Goal: Task Accomplishment & Management: Manage account settings

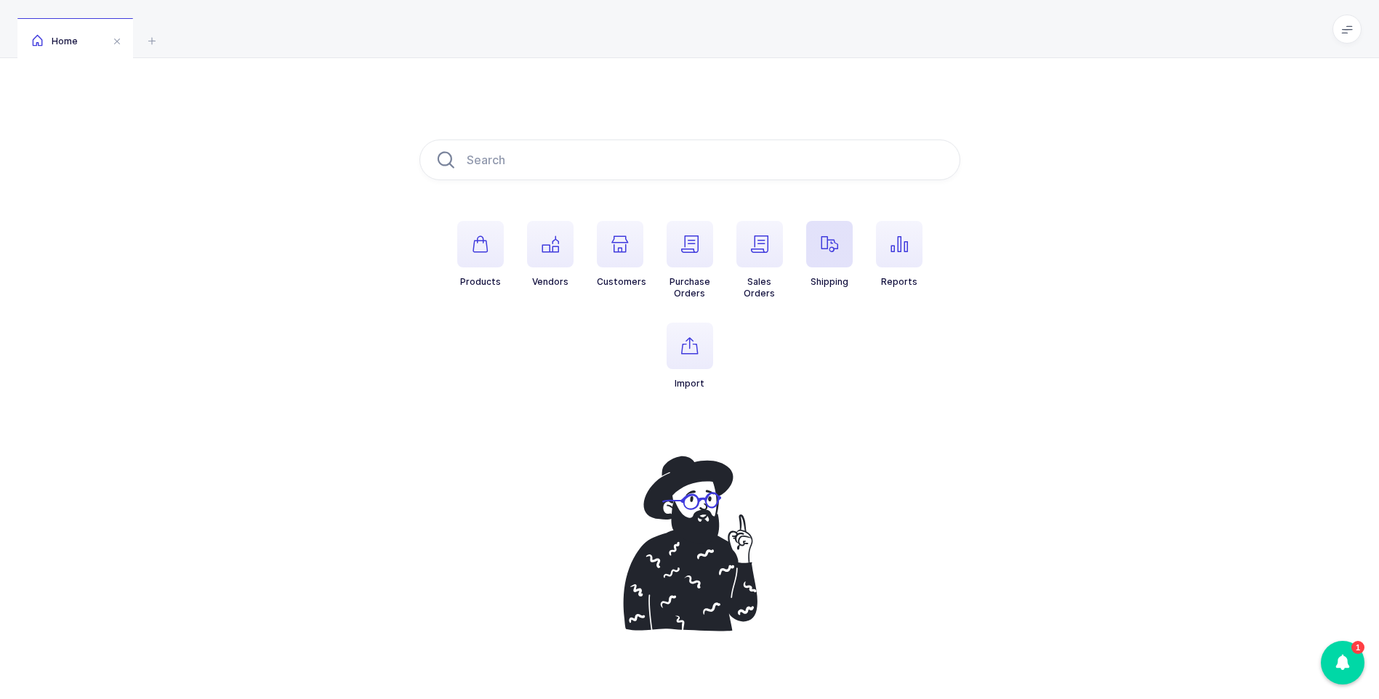
click at [828, 256] on span "button" at bounding box center [829, 244] width 47 height 47
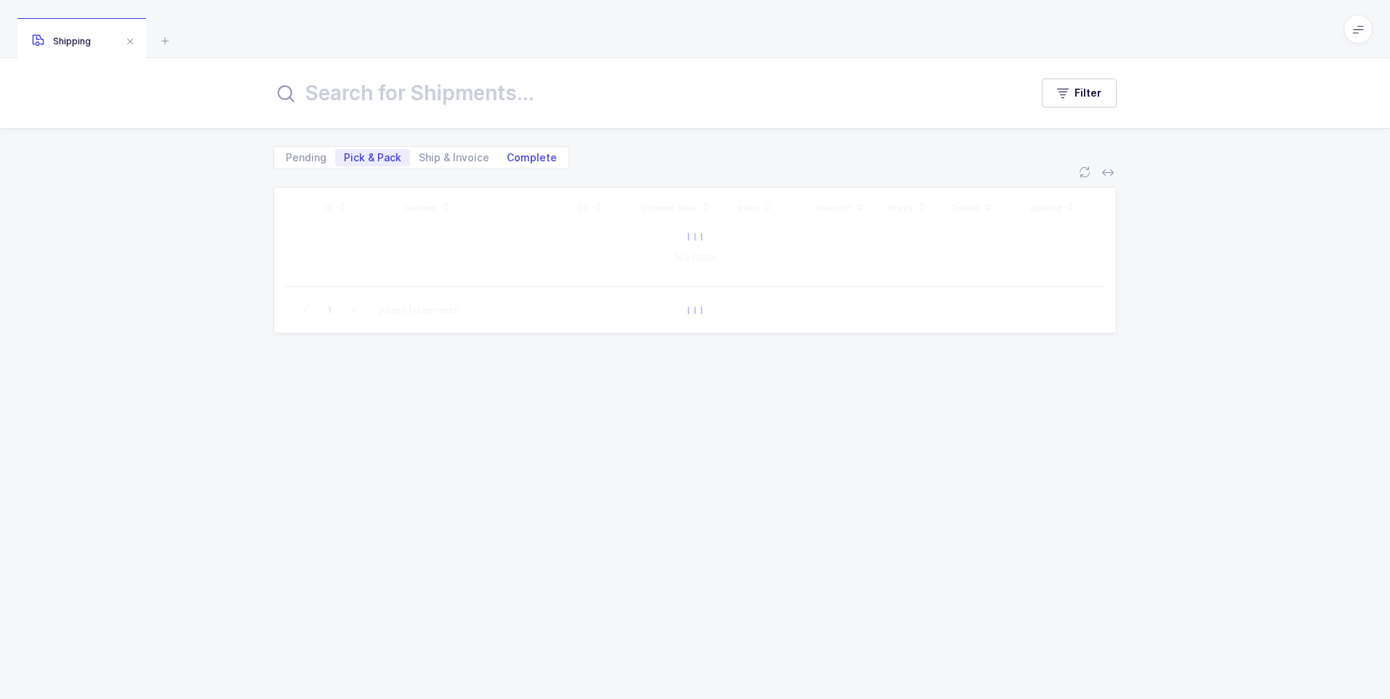
click at [535, 154] on span "Complete" at bounding box center [532, 158] width 50 height 10
click at [507, 154] on input "Complete" at bounding box center [502, 153] width 9 height 9
radio input "true"
radio input "false"
click at [505, 102] on input "text" at bounding box center [642, 93] width 739 height 35
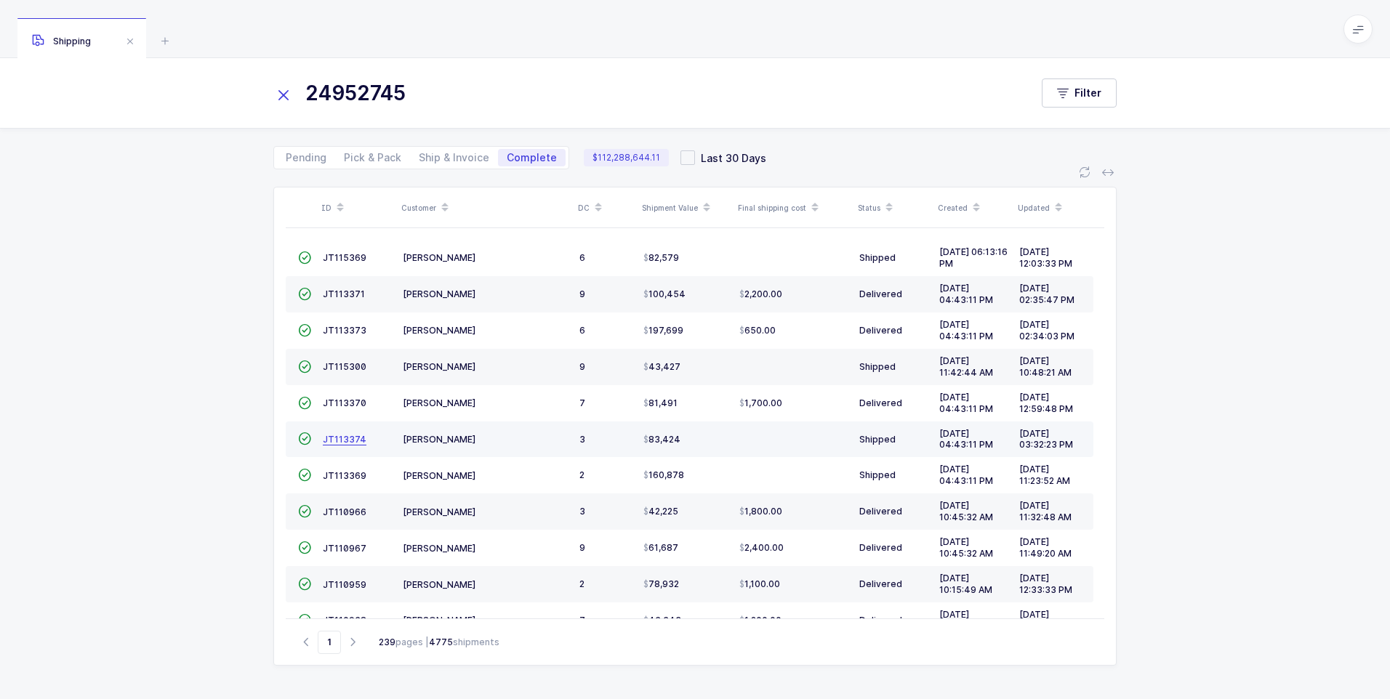
type input "24952745"
click at [353, 443] on span "JT113374" at bounding box center [345, 439] width 44 height 11
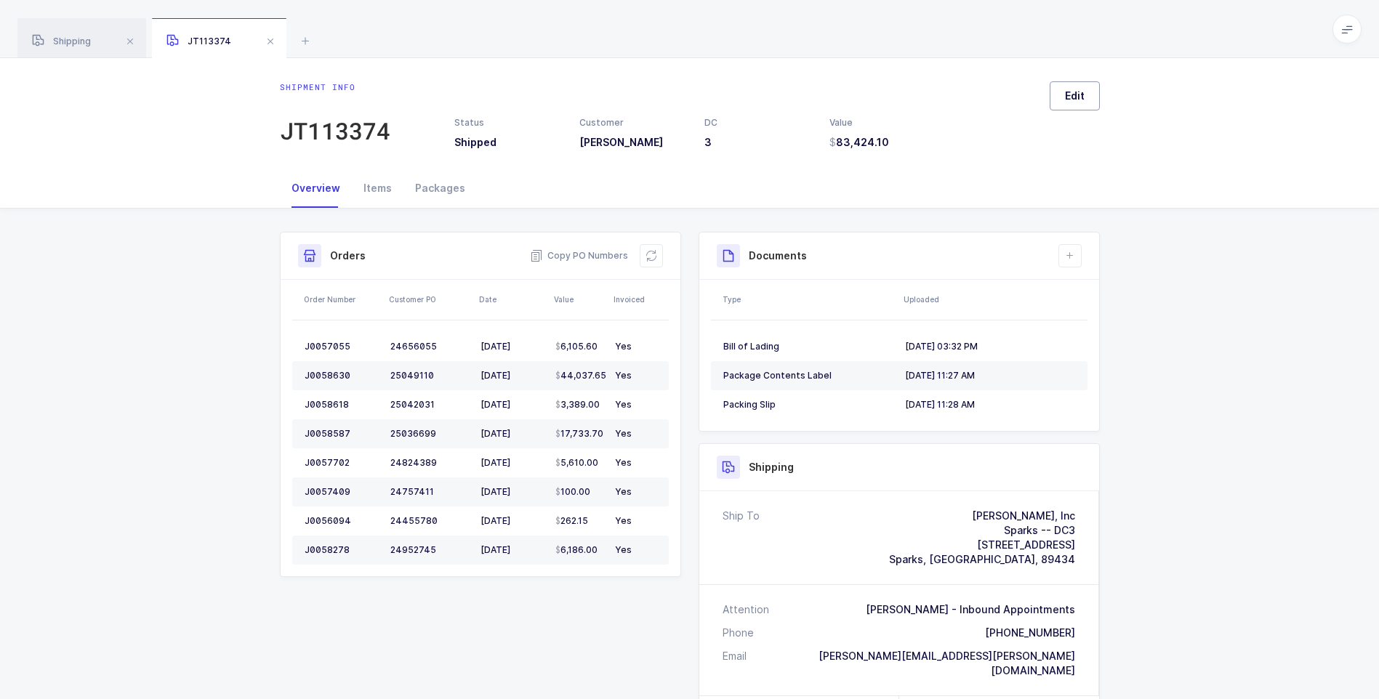
click at [1089, 99] on button "Edit" at bounding box center [1075, 95] width 50 height 29
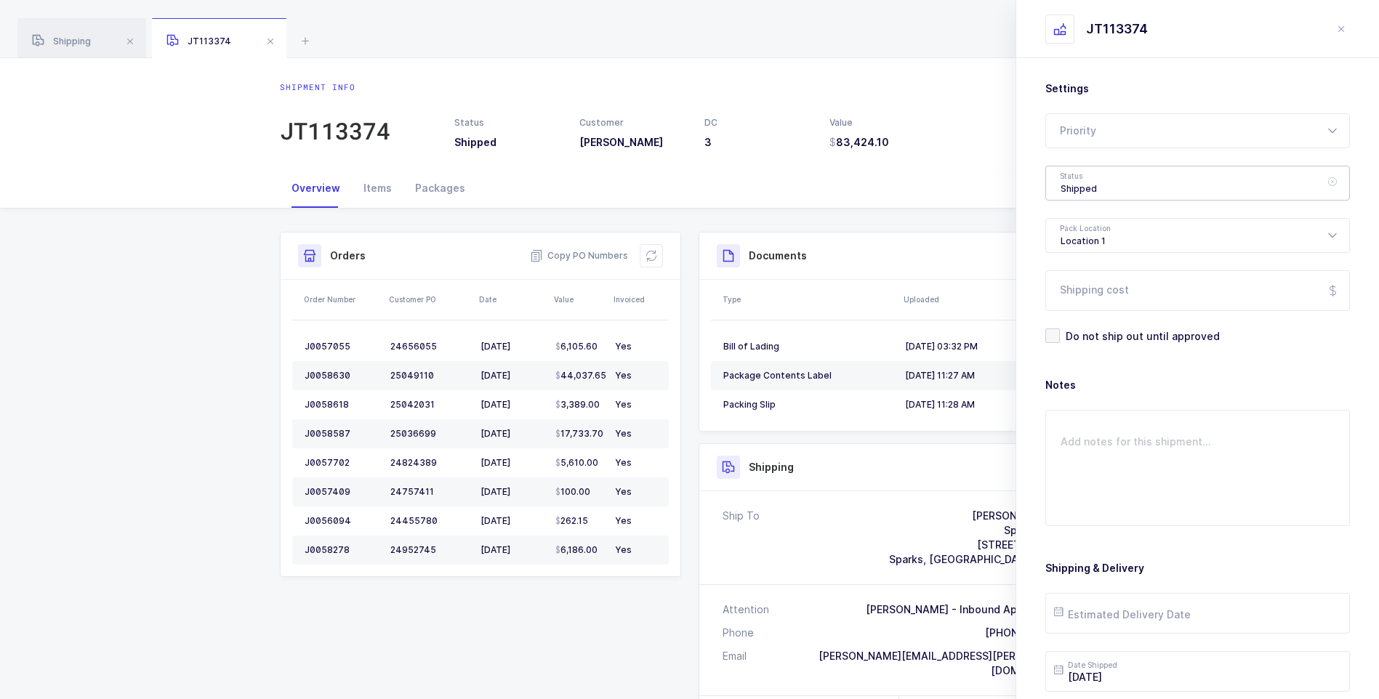
click at [1095, 188] on div "Shipped" at bounding box center [1197, 183] width 305 height 35
click at [1107, 313] on li "Delivered" at bounding box center [1203, 317] width 302 height 23
type input "Delivered"
click at [1114, 294] on input "Shipping cost" at bounding box center [1197, 290] width 305 height 41
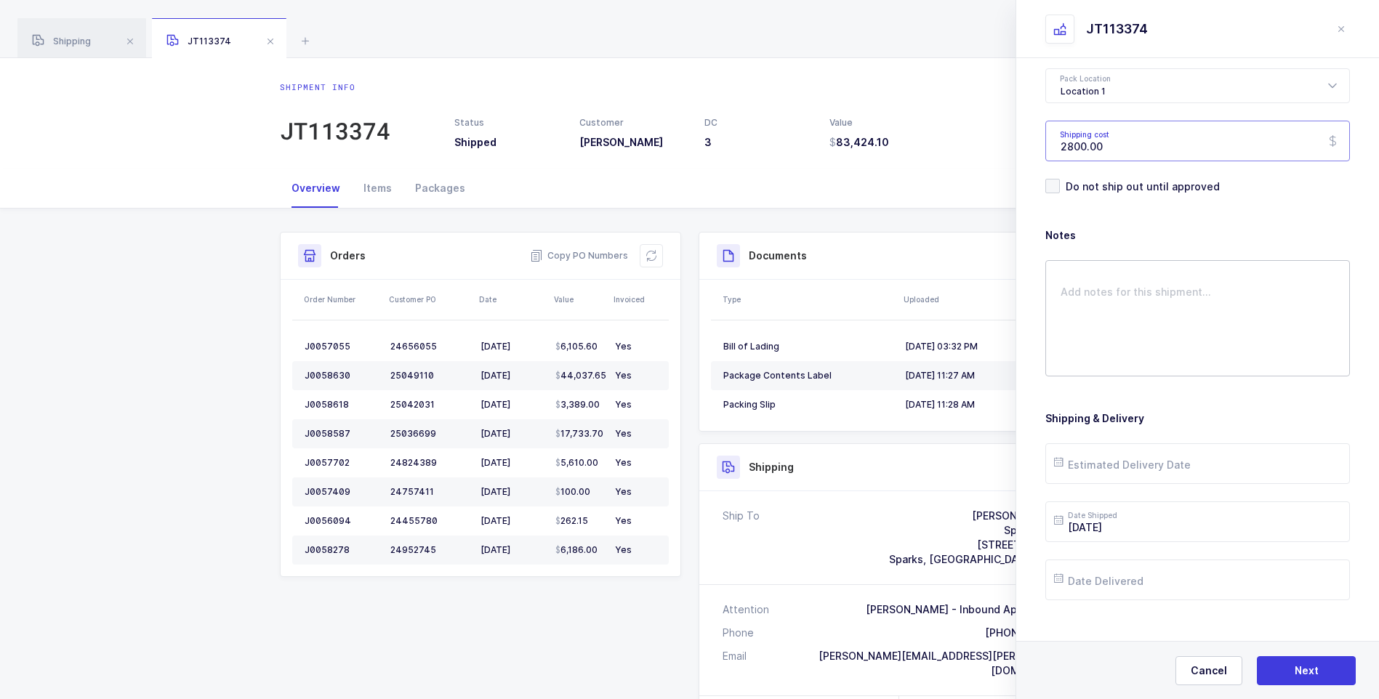
scroll to position [167, 0]
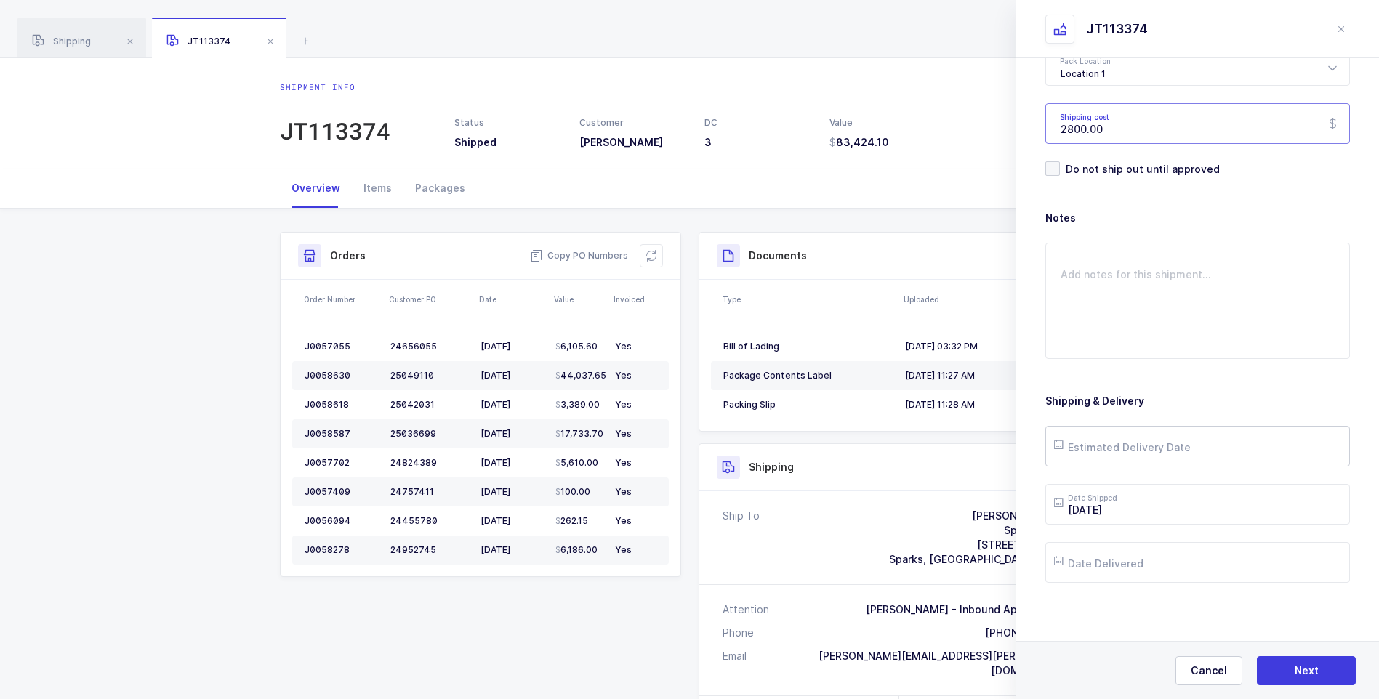
type input "2800.00"
click at [1111, 444] on input "text" at bounding box center [1197, 446] width 305 height 41
click at [1104, 285] on span "6" at bounding box center [1102, 281] width 17 height 17
type input "[DATE]"
click at [1171, 569] on input "text" at bounding box center [1197, 562] width 305 height 41
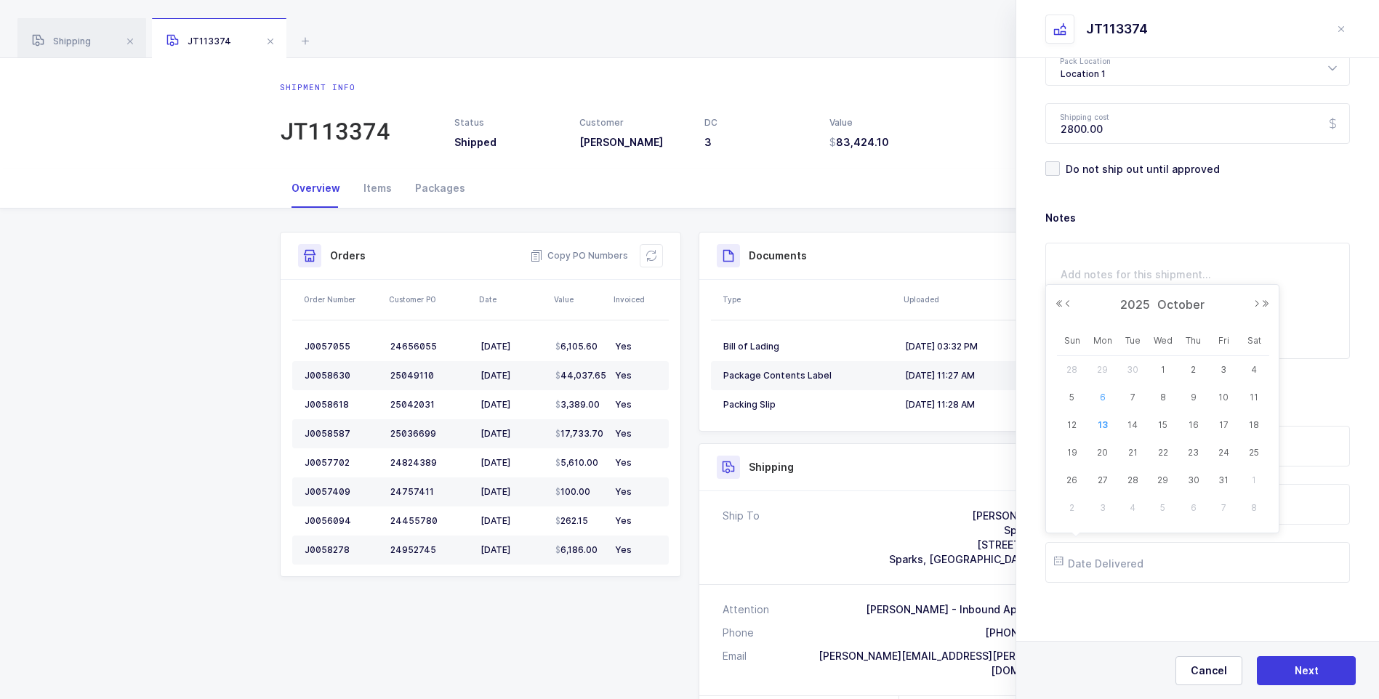
click at [1104, 398] on span "6" at bounding box center [1102, 397] width 17 height 17
type input "[DATE]"
drag, startPoint x: 1294, startPoint y: 666, endPoint x: 1291, endPoint y: 651, distance: 15.5
click at [1295, 664] on button "Next" at bounding box center [1306, 670] width 99 height 29
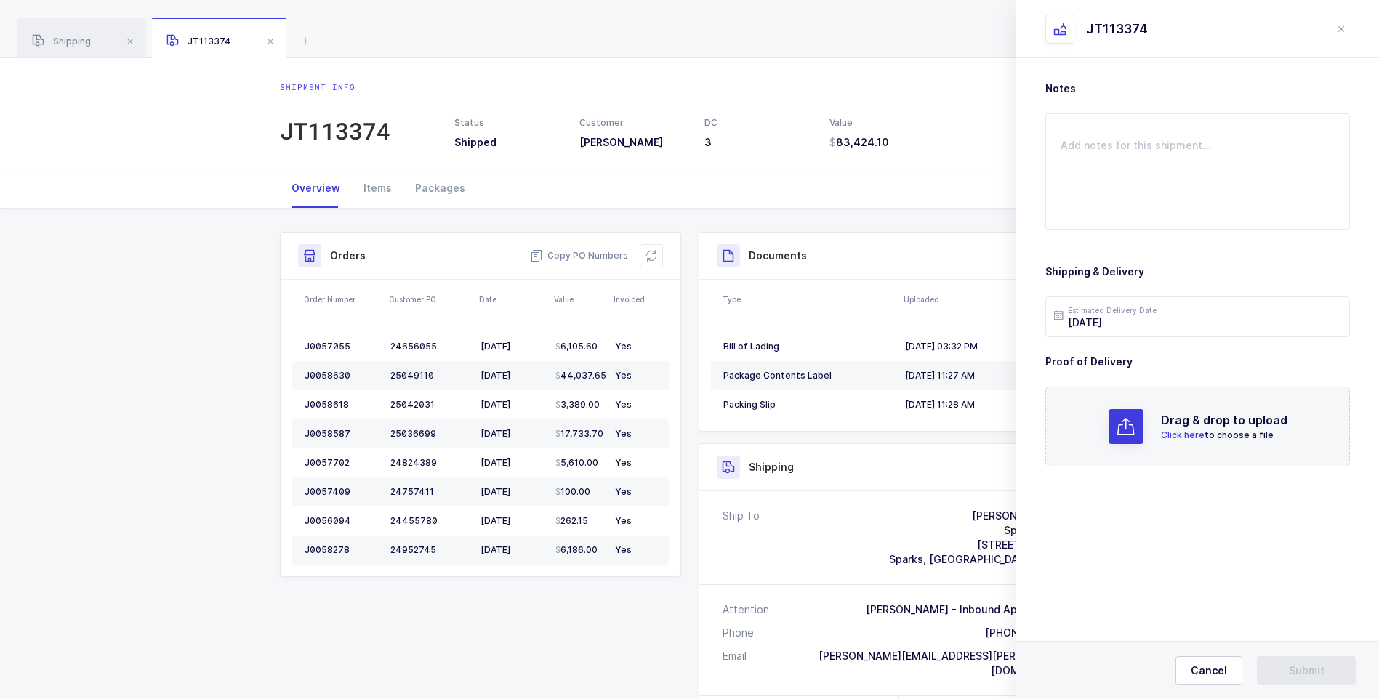
scroll to position [0, 0]
click at [1183, 432] on span "Click here" at bounding box center [1183, 435] width 44 height 11
click at [1292, 664] on span "Submit" at bounding box center [1307, 671] width 36 height 15
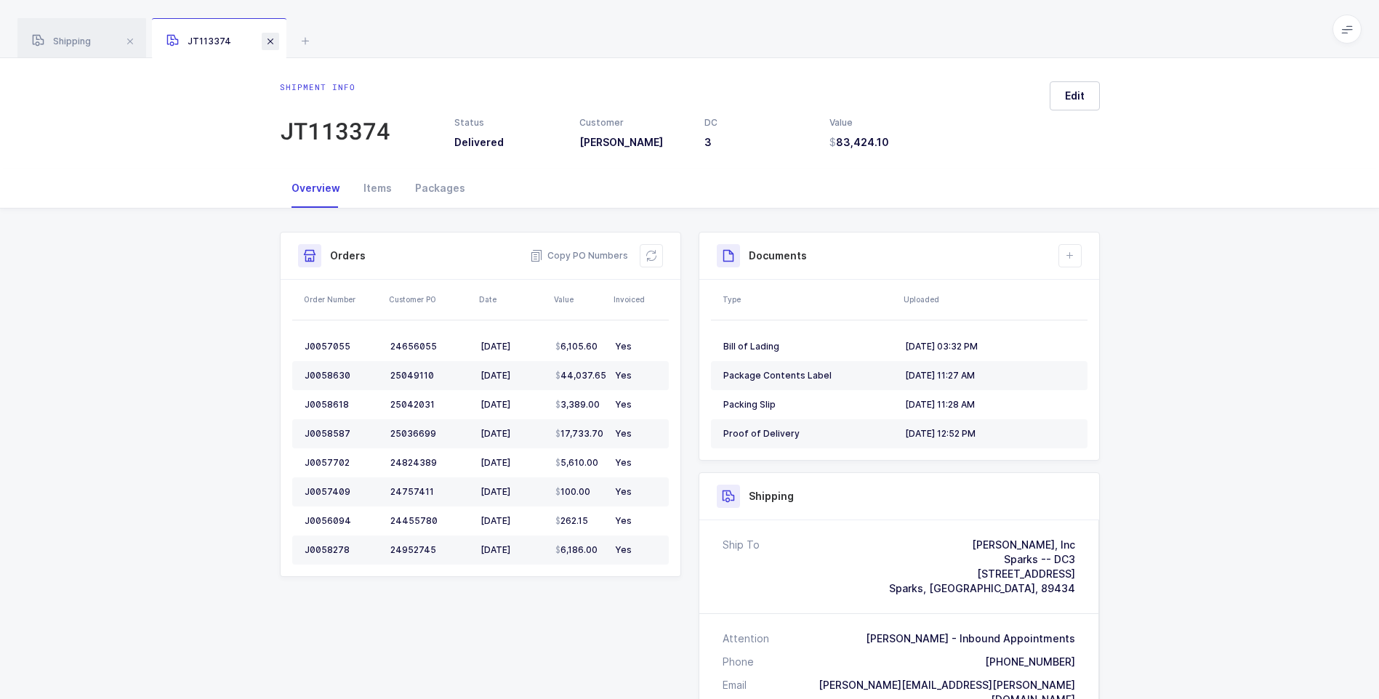
click at [273, 41] on span at bounding box center [270, 41] width 17 height 17
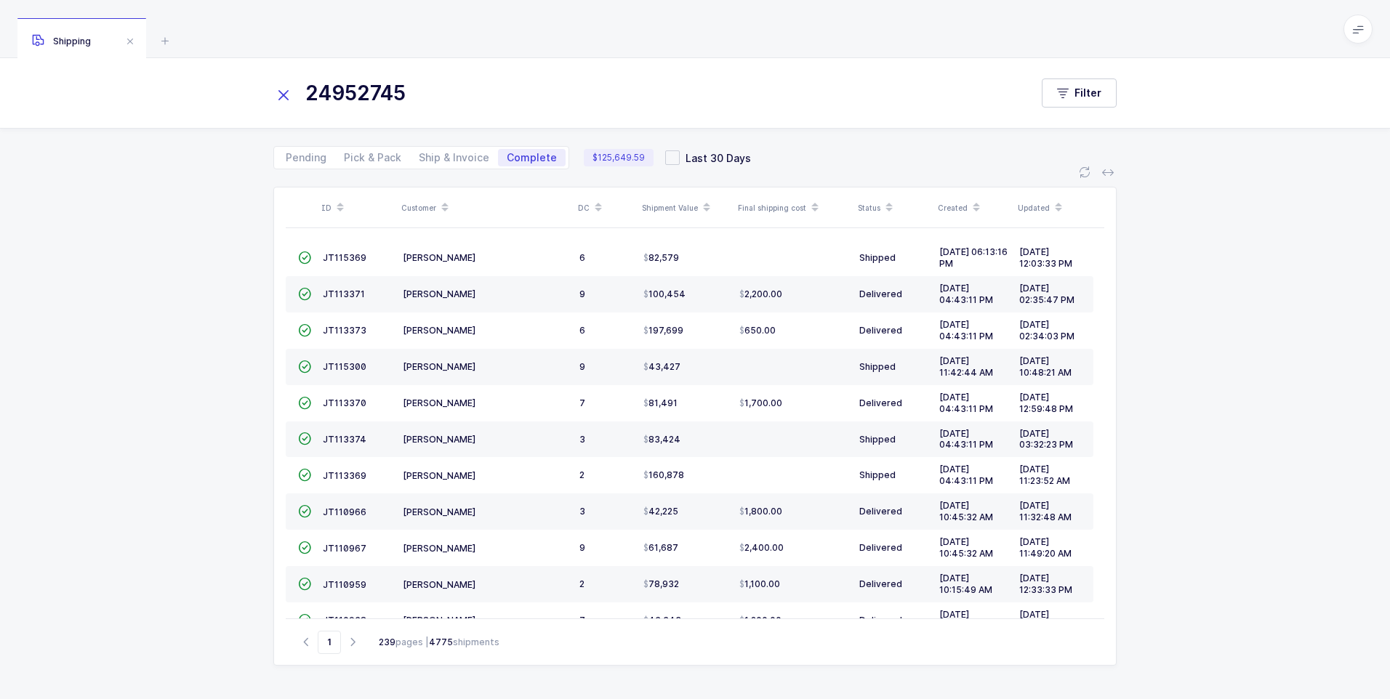
click at [281, 97] on icon at bounding box center [283, 95] width 20 height 20
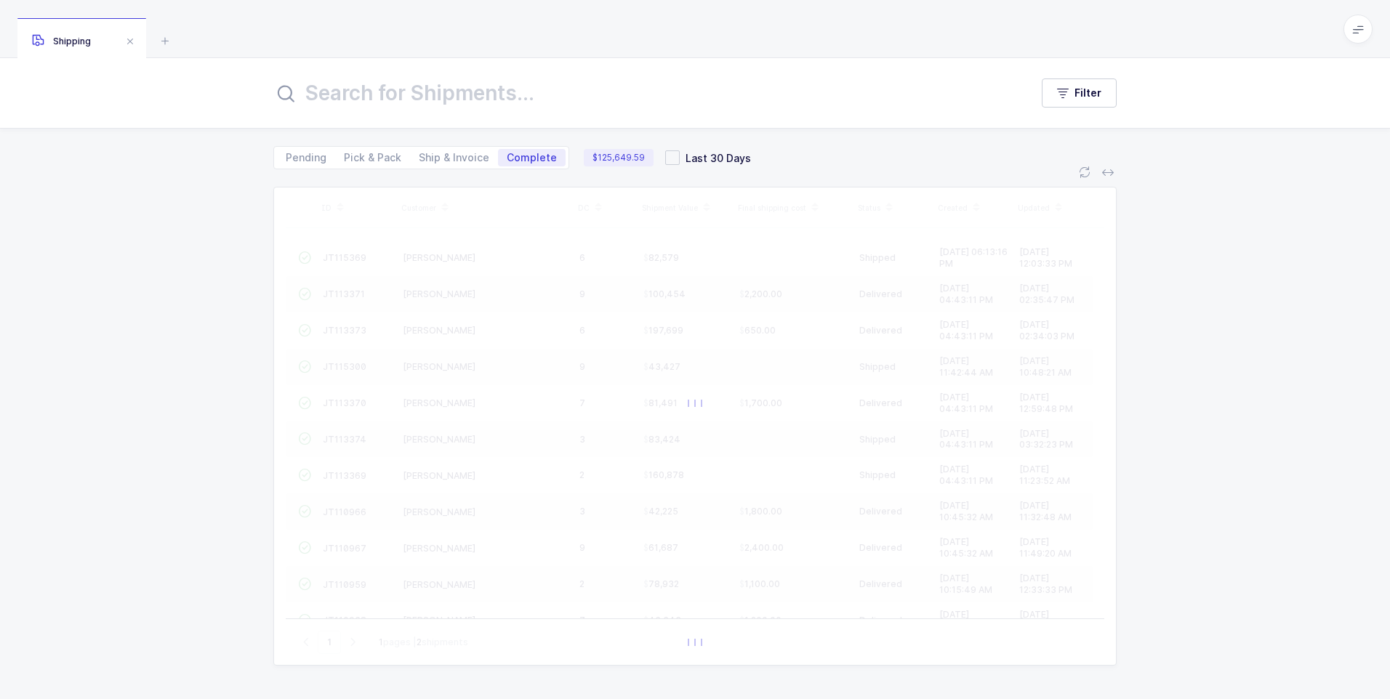
click at [305, 87] on input "text" at bounding box center [642, 93] width 739 height 35
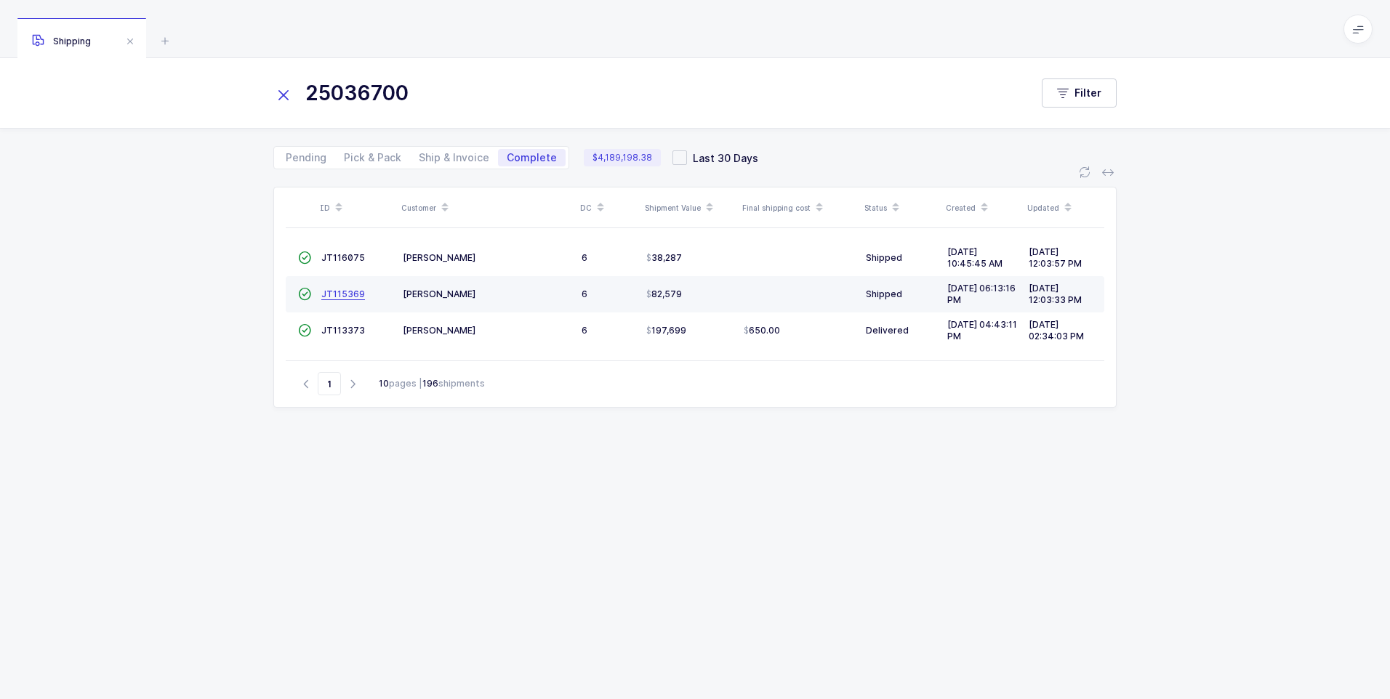
type input "25036700"
click at [344, 294] on span "JT115369" at bounding box center [343, 294] width 44 height 11
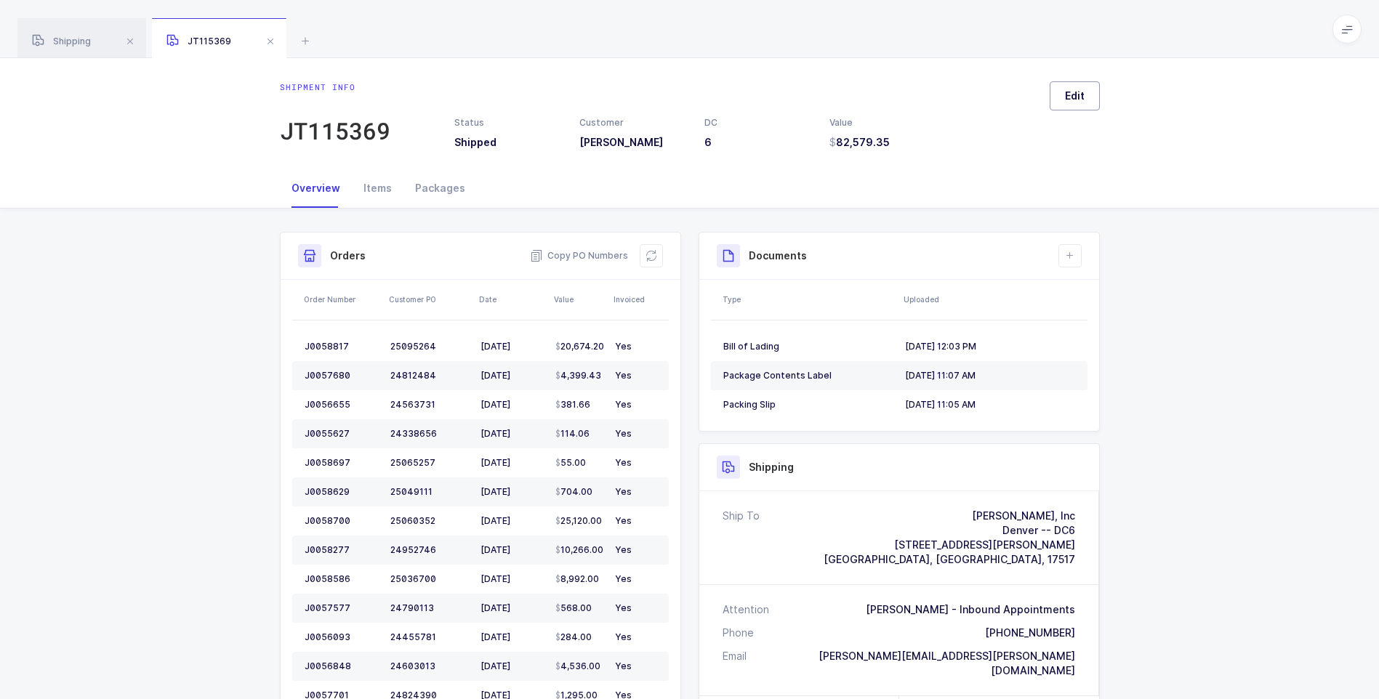
click at [1092, 92] on button "Edit" at bounding box center [1075, 95] width 50 height 29
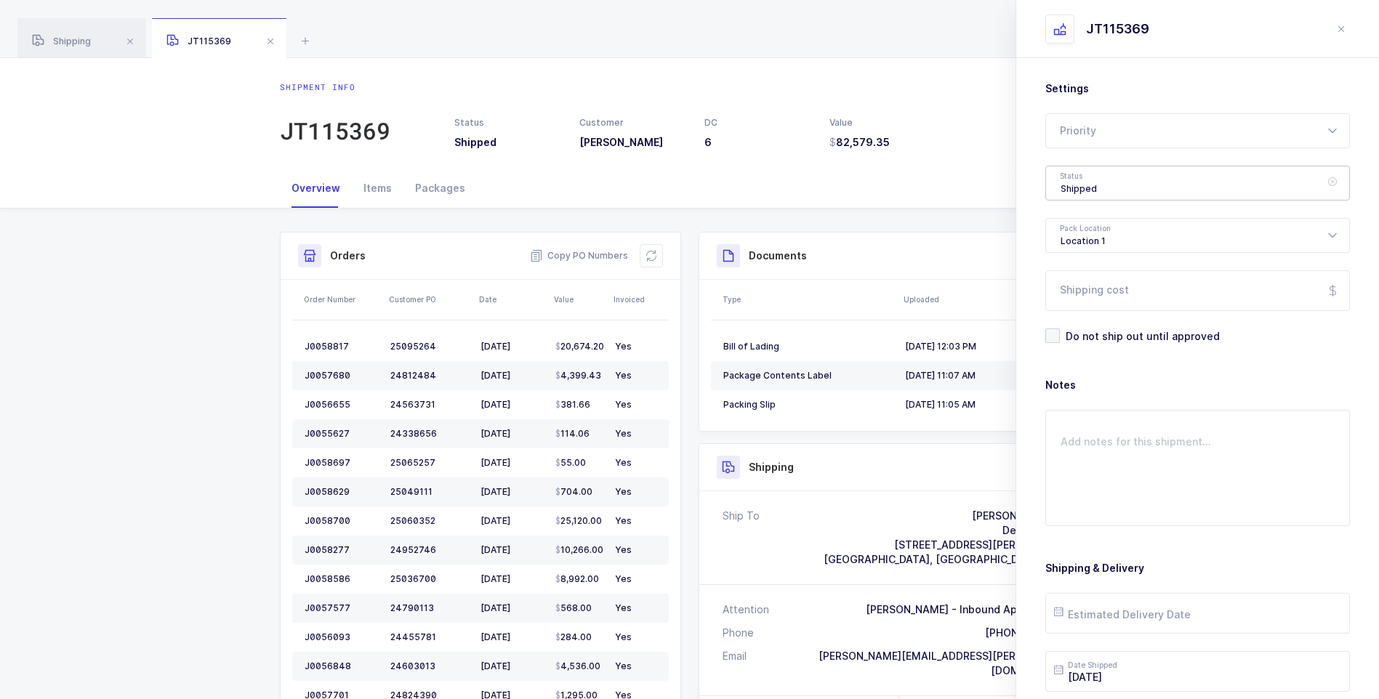
click at [1095, 182] on div "Shipped" at bounding box center [1197, 183] width 305 height 35
click at [1088, 319] on span "Delivered" at bounding box center [1085, 317] width 49 height 12
type input "Delivered"
drag, startPoint x: 1093, startPoint y: 300, endPoint x: 1095, endPoint y: 311, distance: 11.7
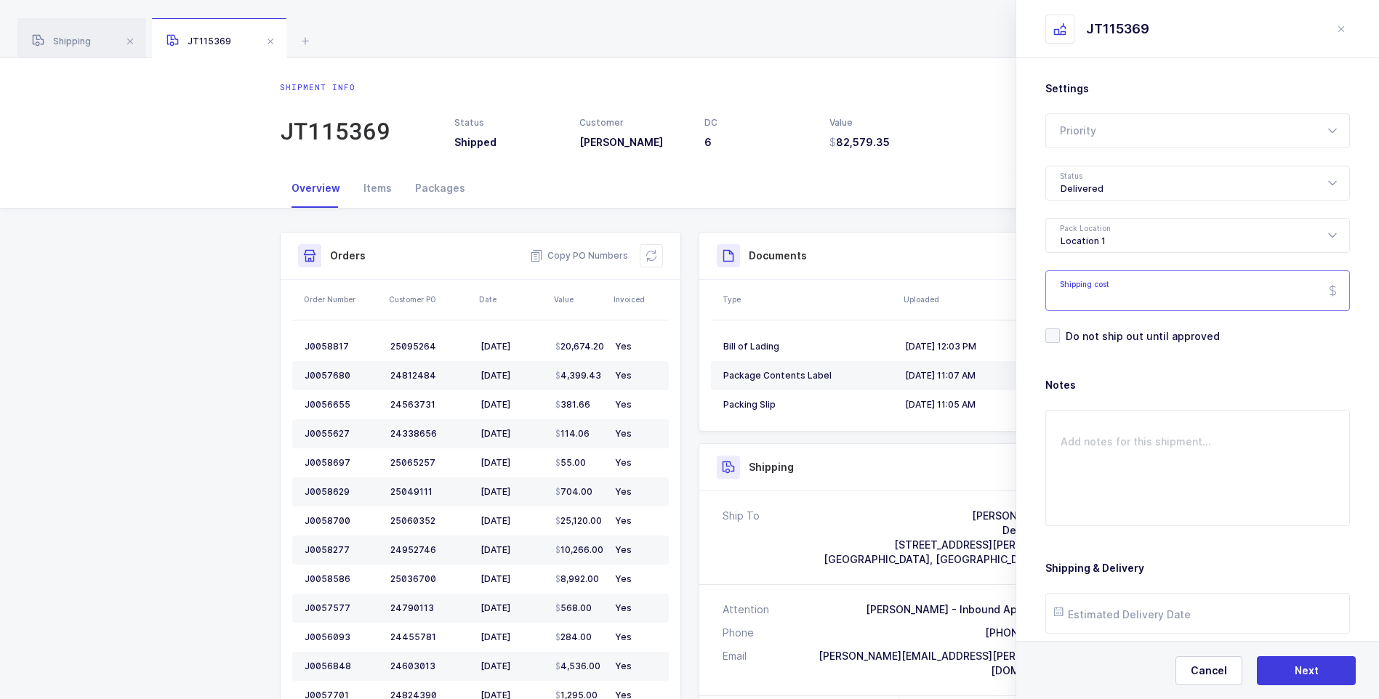
click at [1095, 311] on input "Shipping cost" at bounding box center [1197, 290] width 305 height 41
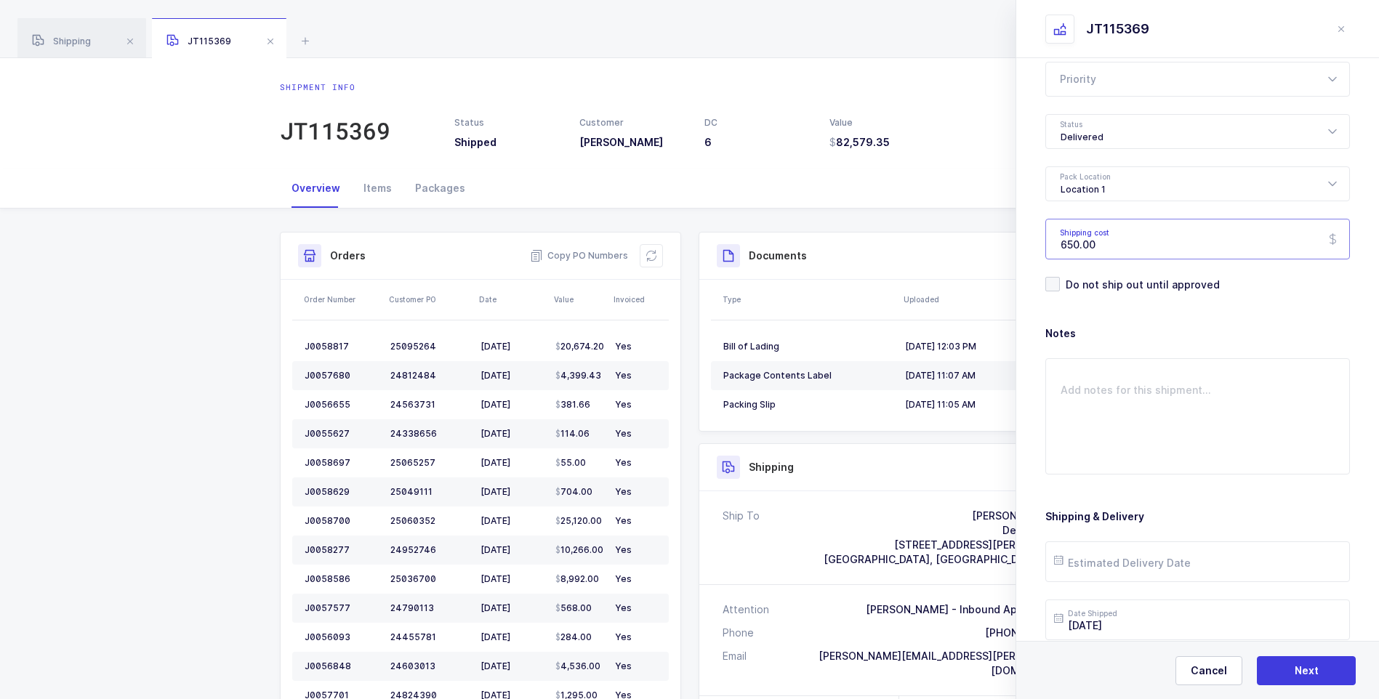
scroll to position [167, 0]
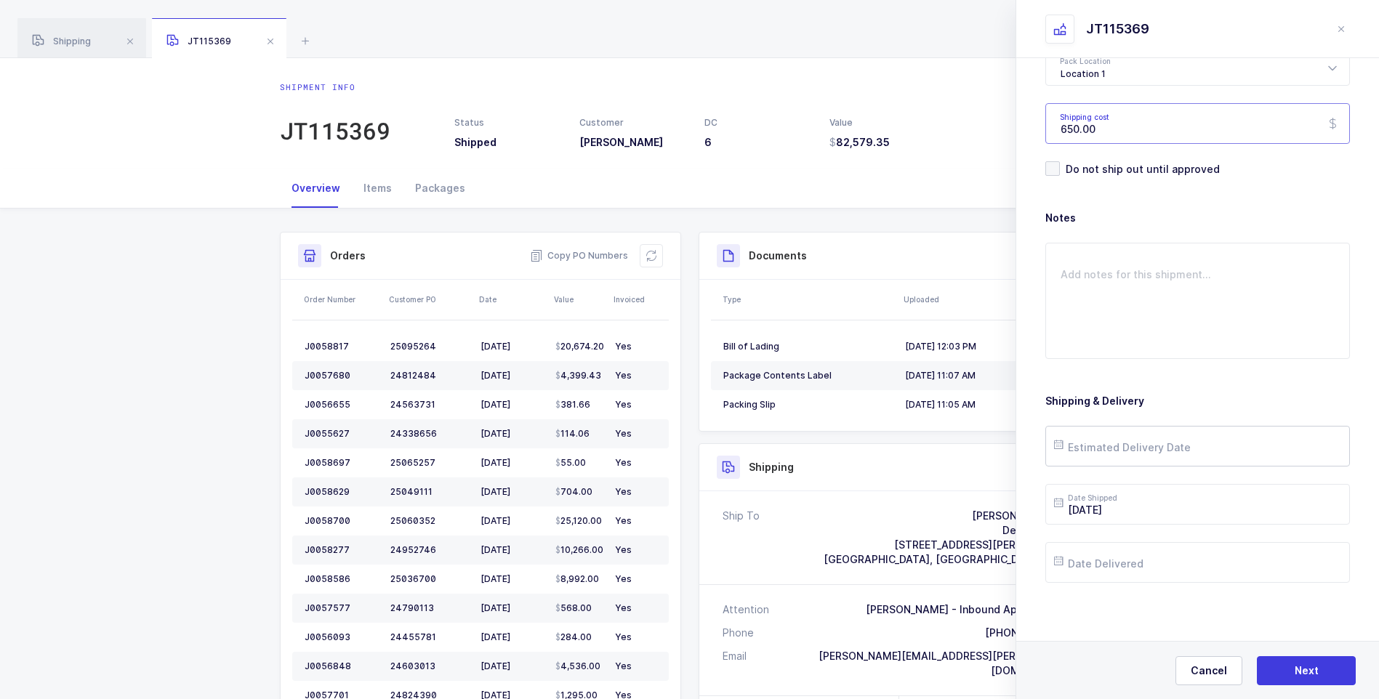
type input "650.00"
click at [1080, 438] on input "text" at bounding box center [1197, 446] width 305 height 41
click at [1197, 281] on span "9" at bounding box center [1193, 281] width 17 height 17
type input "[DATE]"
click at [1146, 553] on input "text" at bounding box center [1197, 562] width 305 height 41
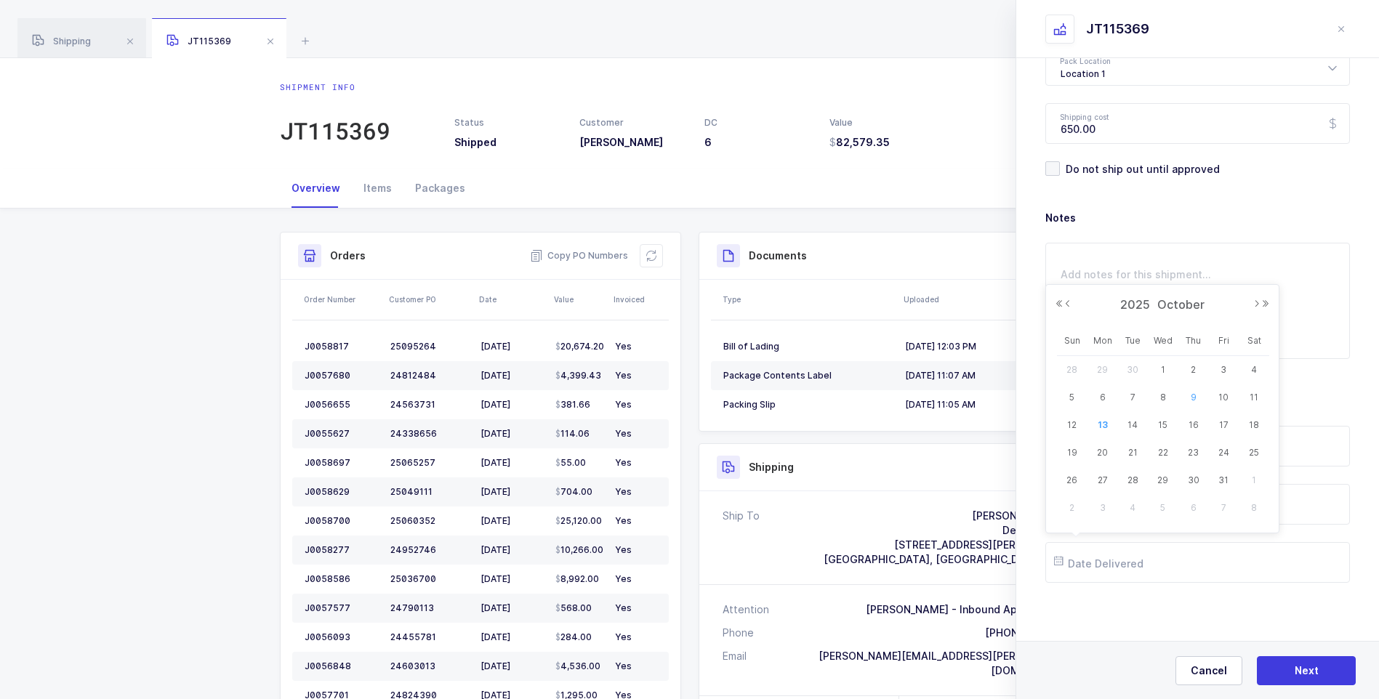
click at [1192, 398] on span "9" at bounding box center [1193, 397] width 17 height 17
type input "[DATE]"
click at [1287, 663] on button "Next" at bounding box center [1306, 670] width 99 height 29
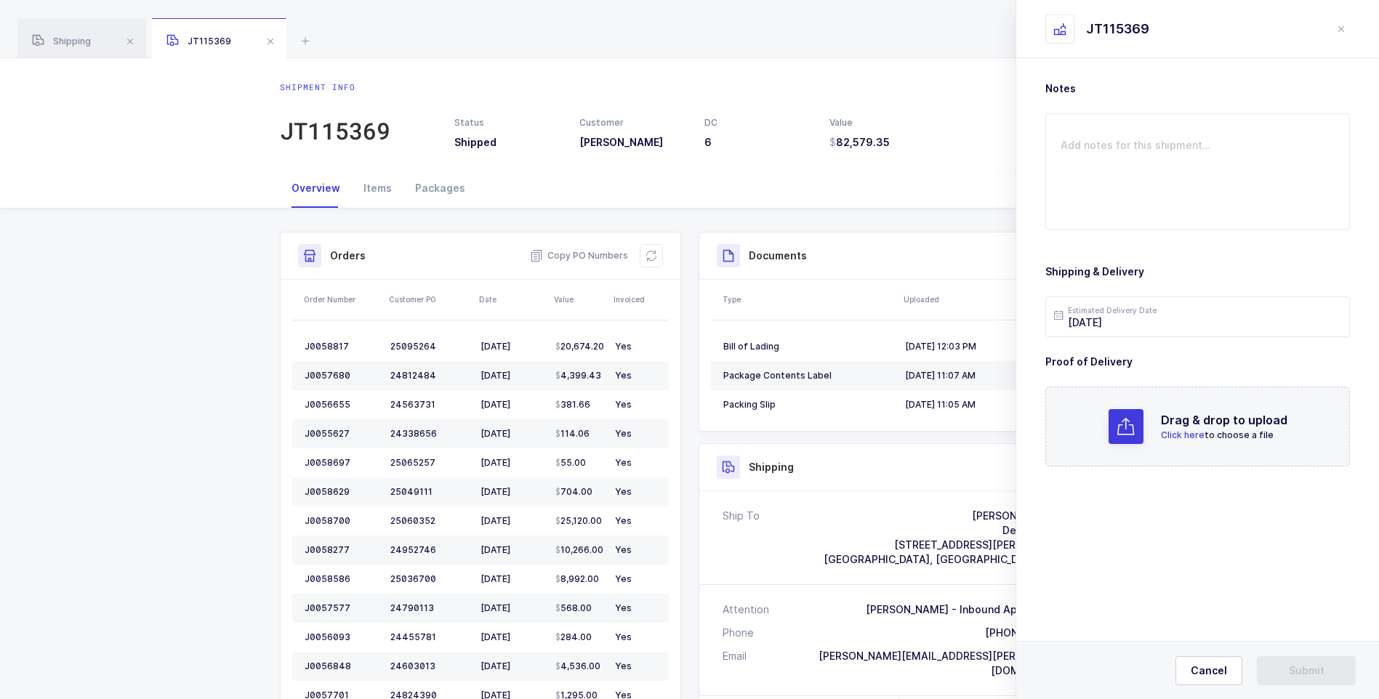
scroll to position [0, 0]
click at [1187, 433] on span "Click here" at bounding box center [1183, 435] width 44 height 11
click at [1285, 670] on button "Submit" at bounding box center [1306, 670] width 99 height 29
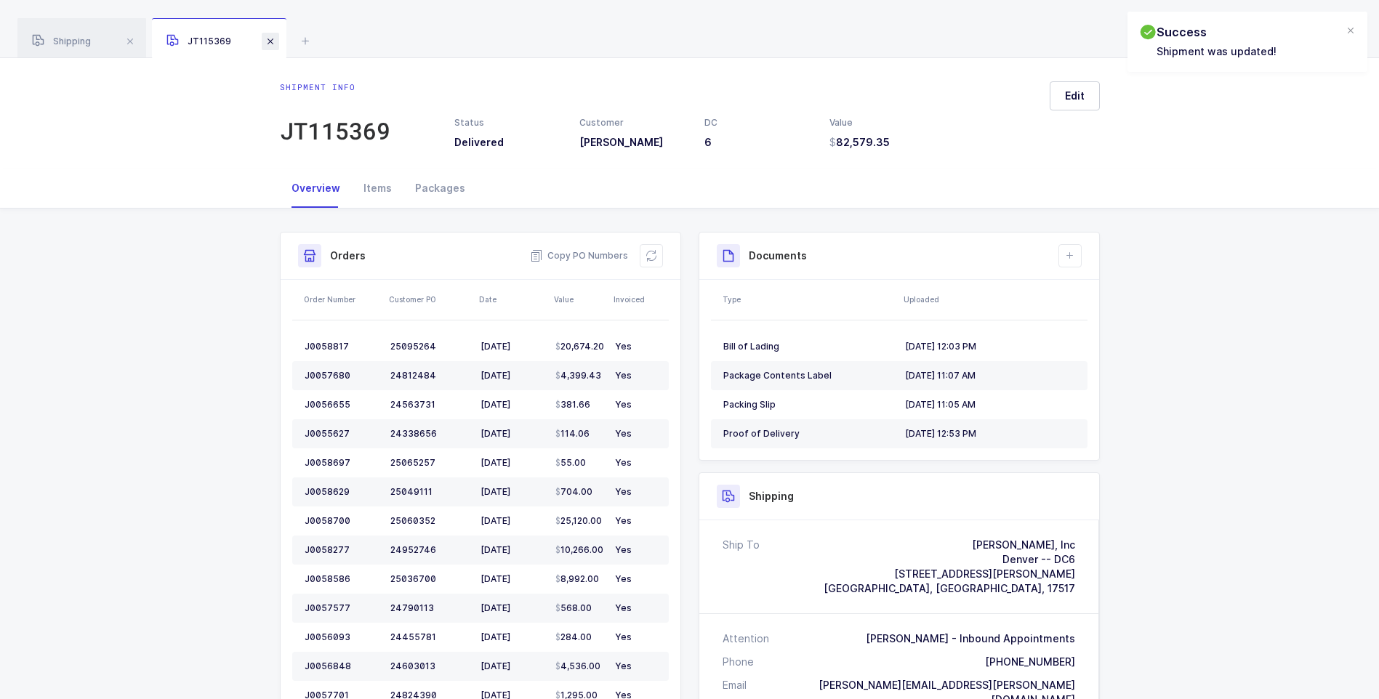
click at [273, 47] on span at bounding box center [270, 41] width 17 height 17
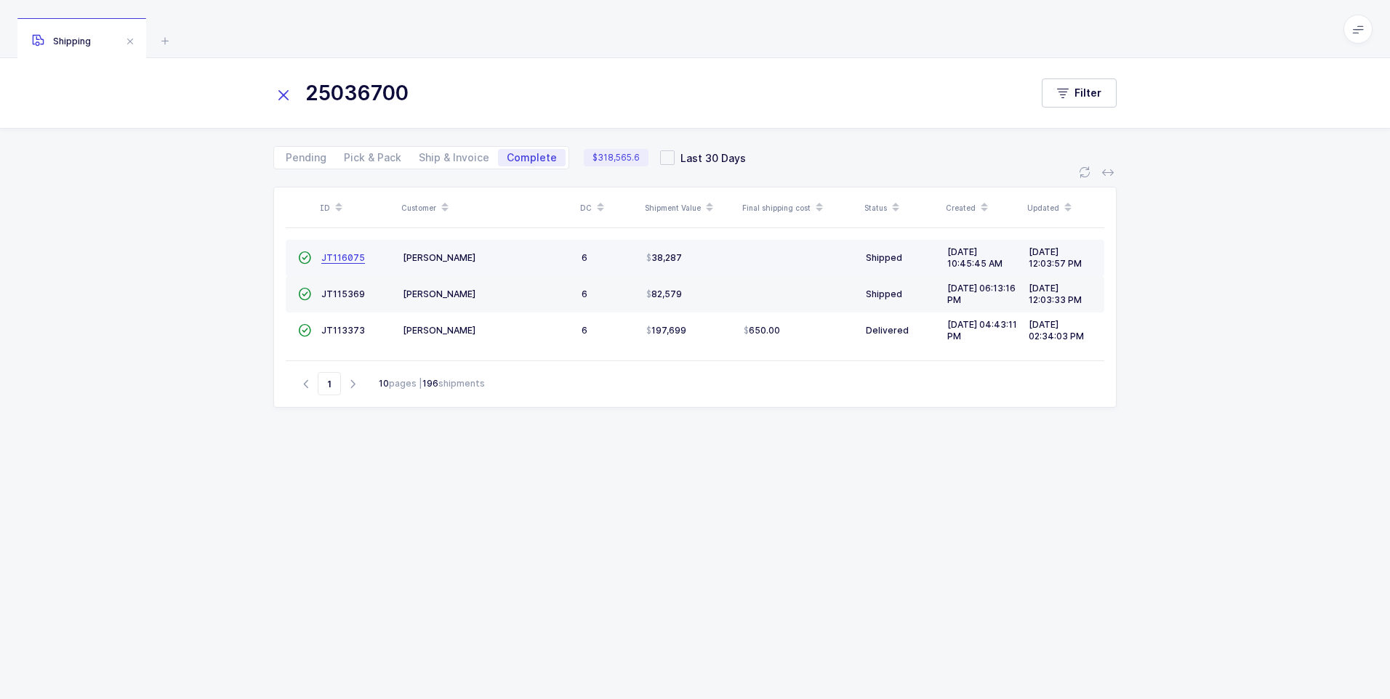
click at [341, 260] on span "JT116075" at bounding box center [343, 257] width 44 height 11
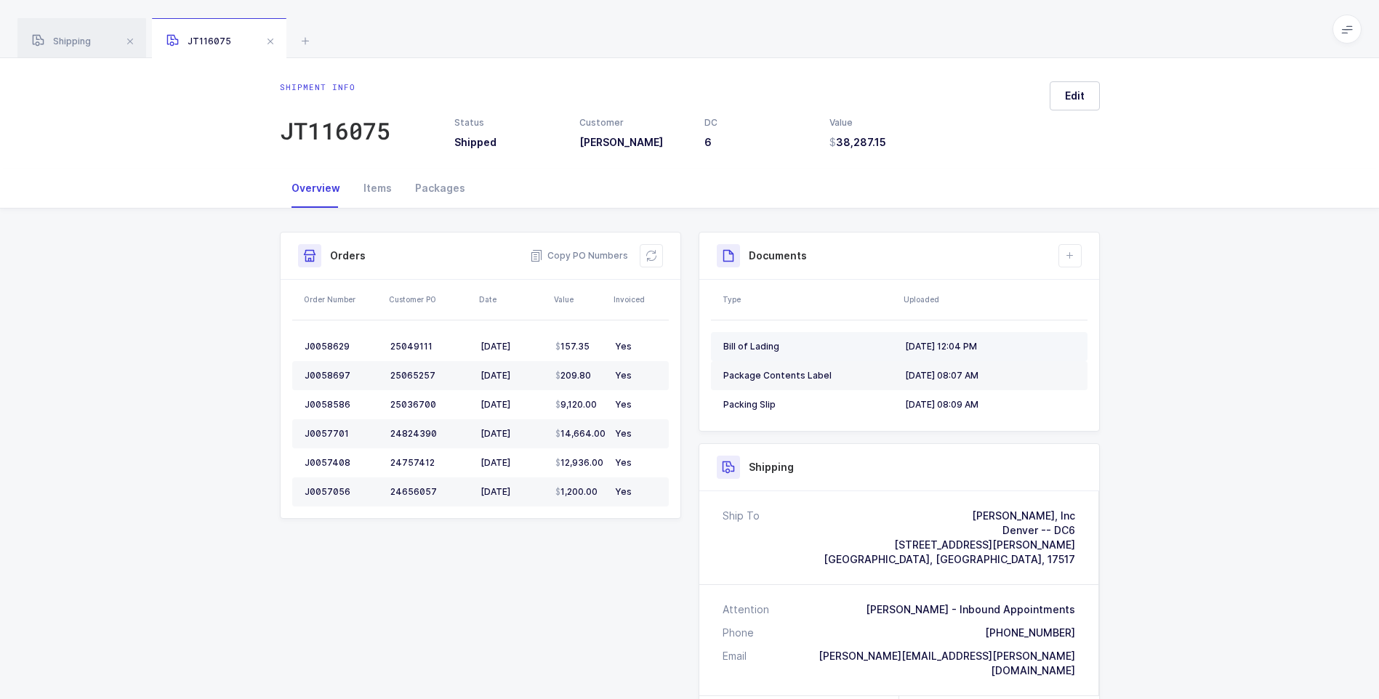
click at [744, 345] on div "Bill of Lading" at bounding box center [808, 347] width 170 height 12
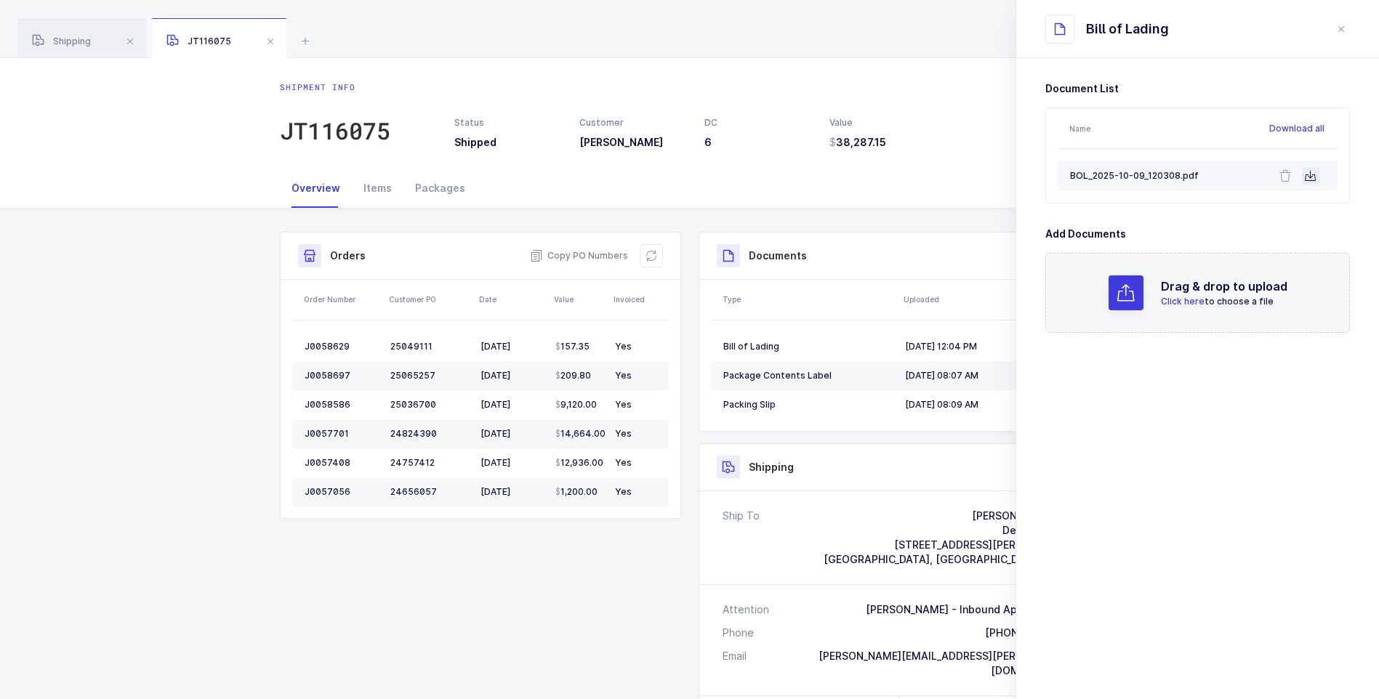
click at [1304, 177] on button at bounding box center [1310, 175] width 17 height 17
click at [1337, 25] on icon "close drawer" at bounding box center [1341, 29] width 12 height 12
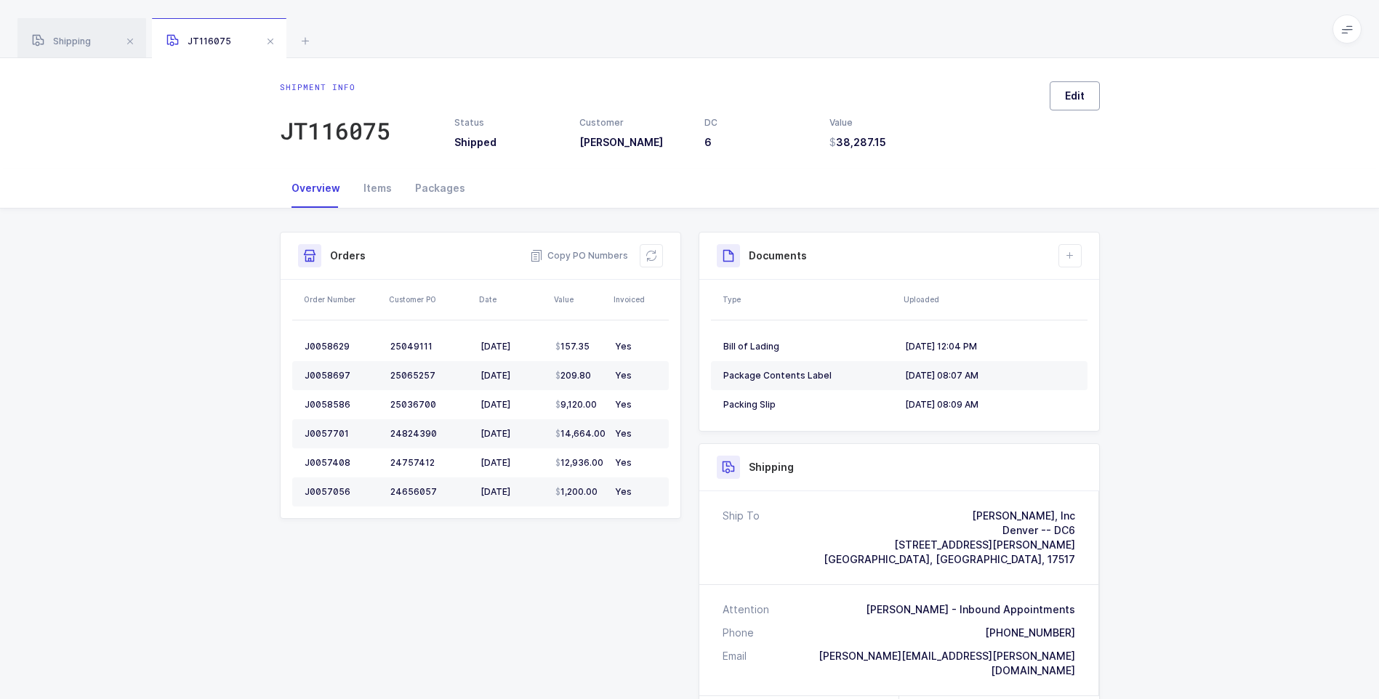
click at [1065, 85] on button "Edit" at bounding box center [1075, 95] width 50 height 29
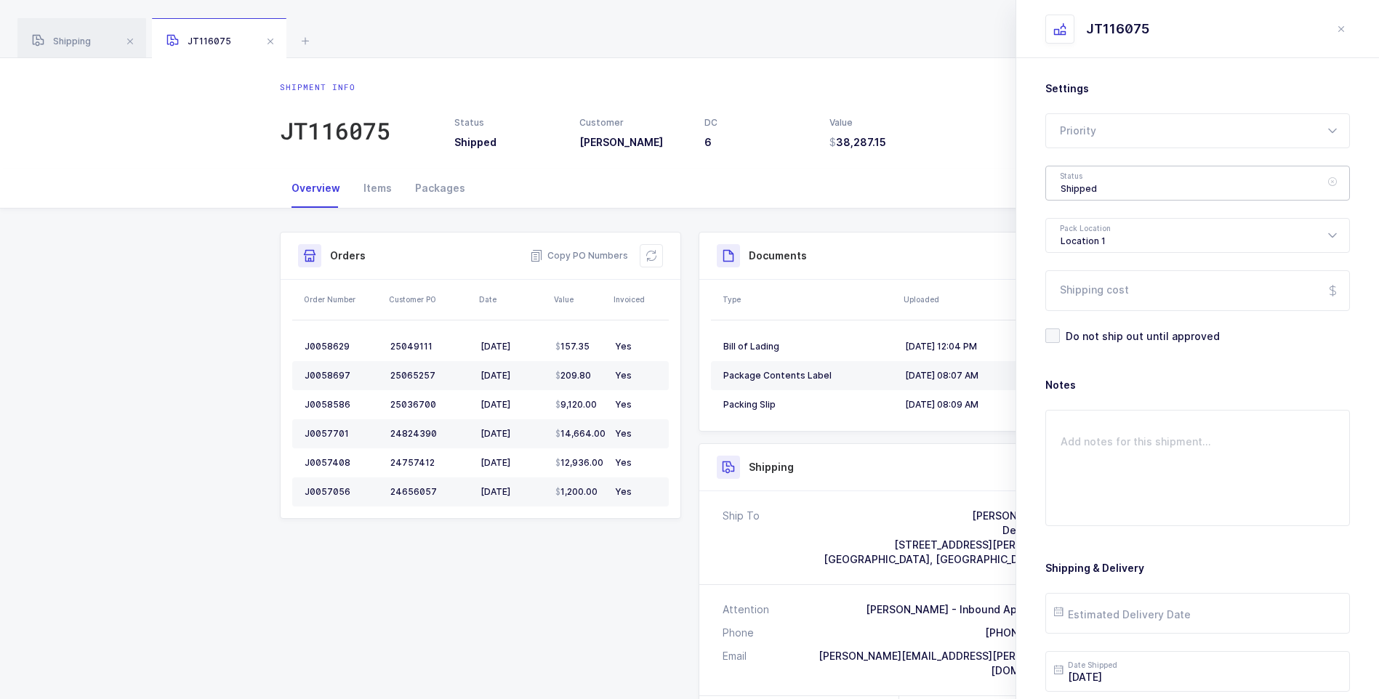
click at [1092, 189] on div "Shipped" at bounding box center [1197, 183] width 305 height 35
click at [1074, 309] on li "Delivered" at bounding box center [1203, 317] width 302 height 23
type input "Delivered"
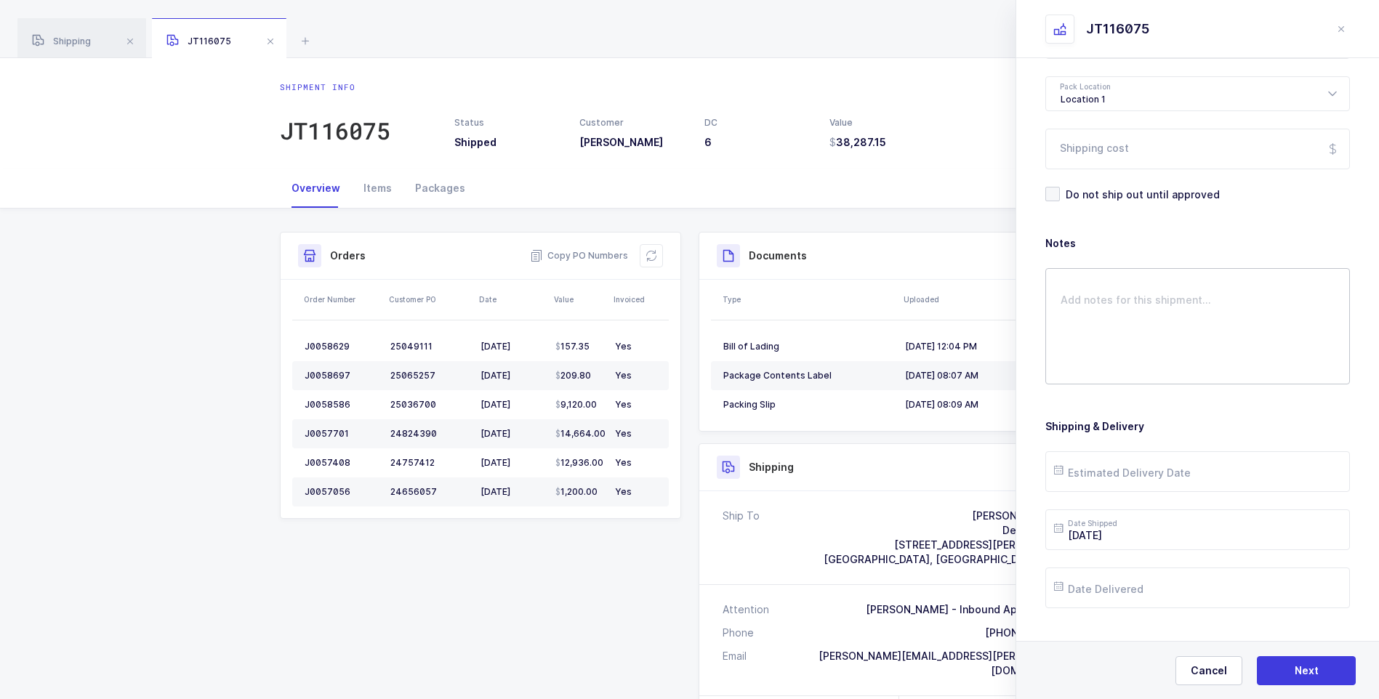
scroll to position [167, 0]
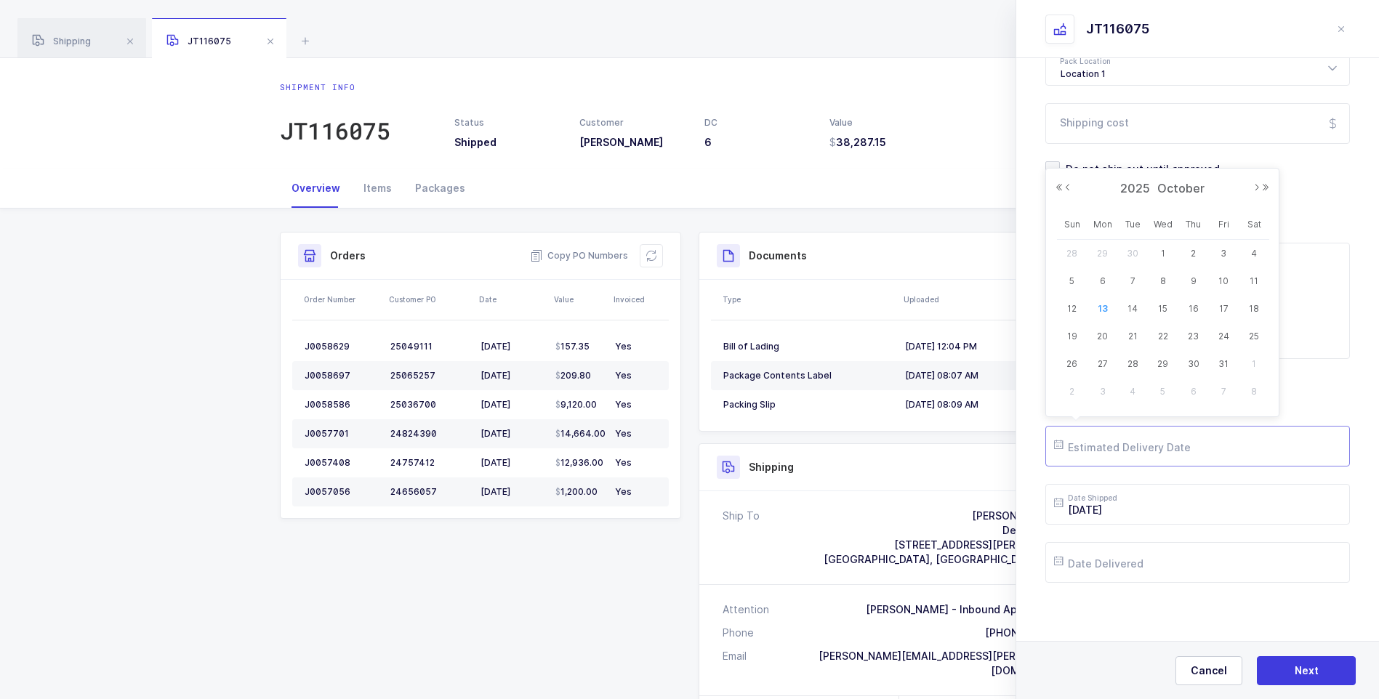
click at [1102, 457] on input "text" at bounding box center [1197, 446] width 305 height 41
click at [1193, 278] on span "9" at bounding box center [1193, 281] width 17 height 17
type input "[DATE]"
click at [1119, 555] on input "text" at bounding box center [1197, 562] width 305 height 41
click at [1197, 398] on span "9" at bounding box center [1193, 397] width 17 height 17
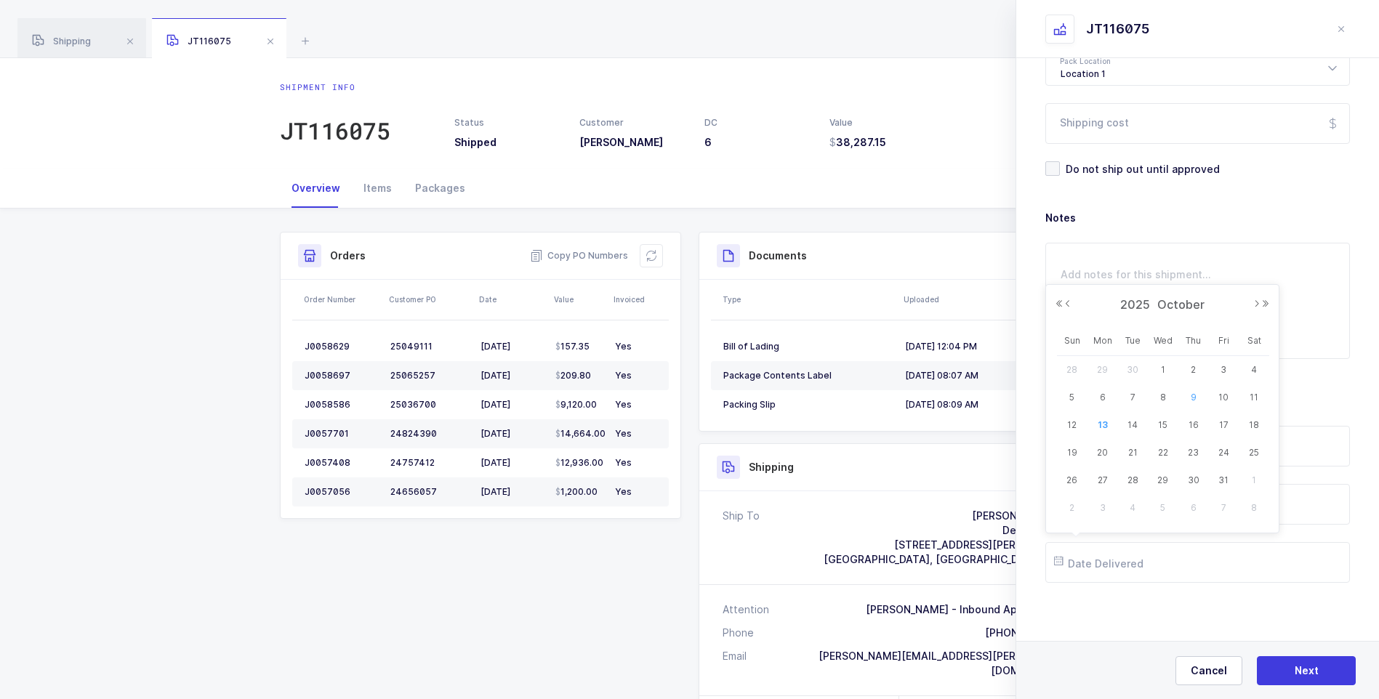
type input "[DATE]"
click at [1281, 659] on button "Next" at bounding box center [1306, 670] width 99 height 29
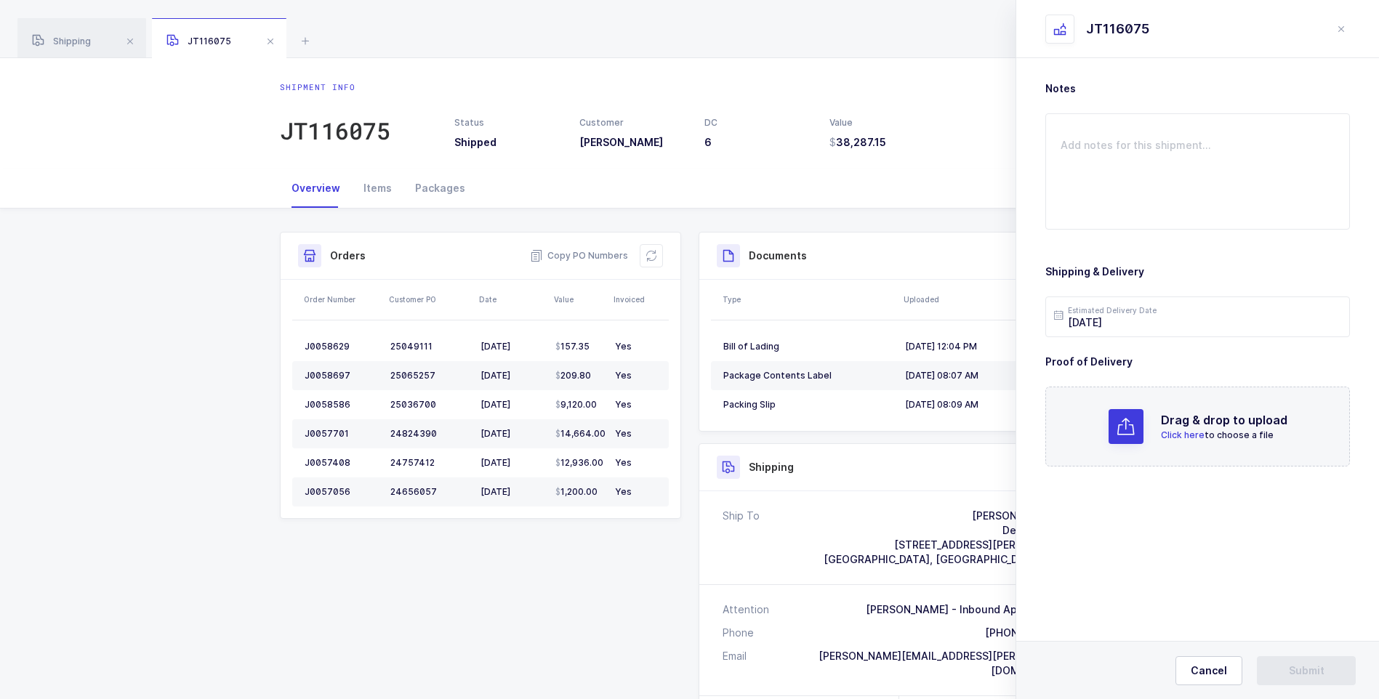
scroll to position [0, 0]
click at [1186, 438] on span "Click here" at bounding box center [1183, 435] width 44 height 11
click at [1072, 154] on textarea at bounding box center [1197, 171] width 305 height 116
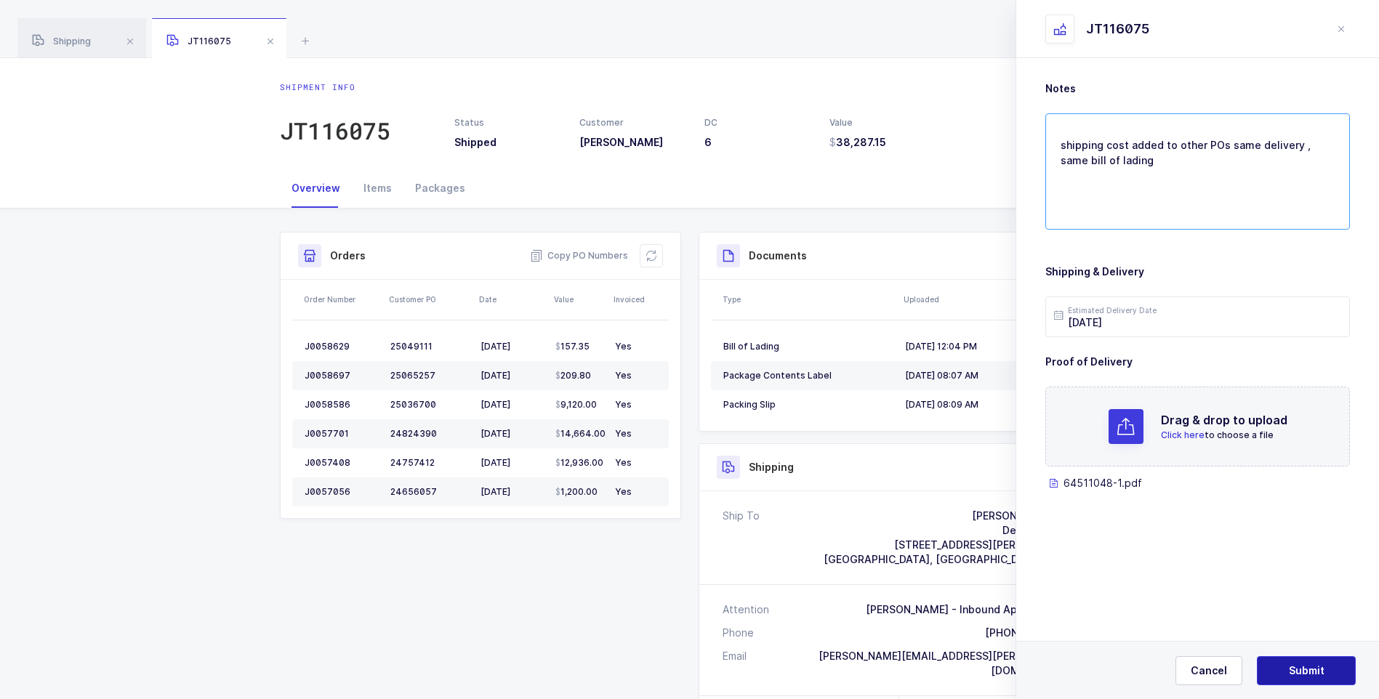
type textarea "shipping cost added to other POs same delivery , same bill of lading"
click at [1289, 675] on span "Submit" at bounding box center [1307, 671] width 36 height 15
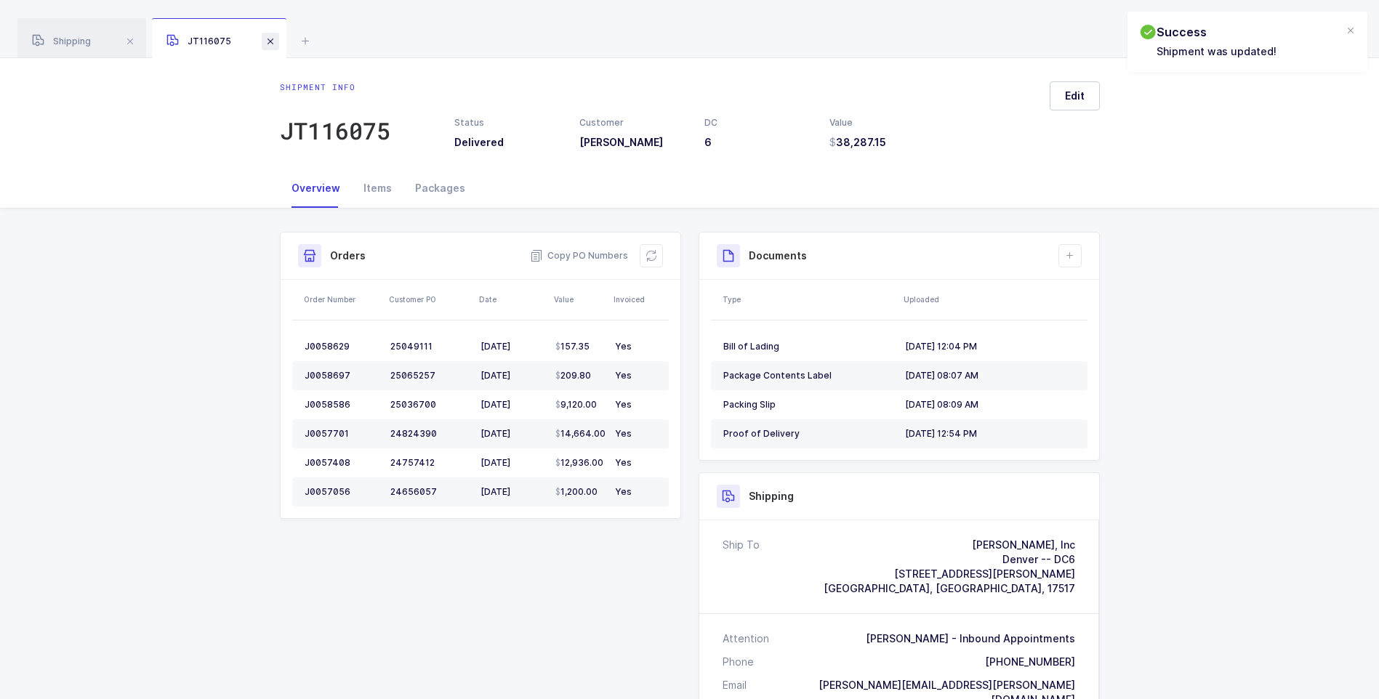
click at [267, 42] on span at bounding box center [270, 41] width 17 height 17
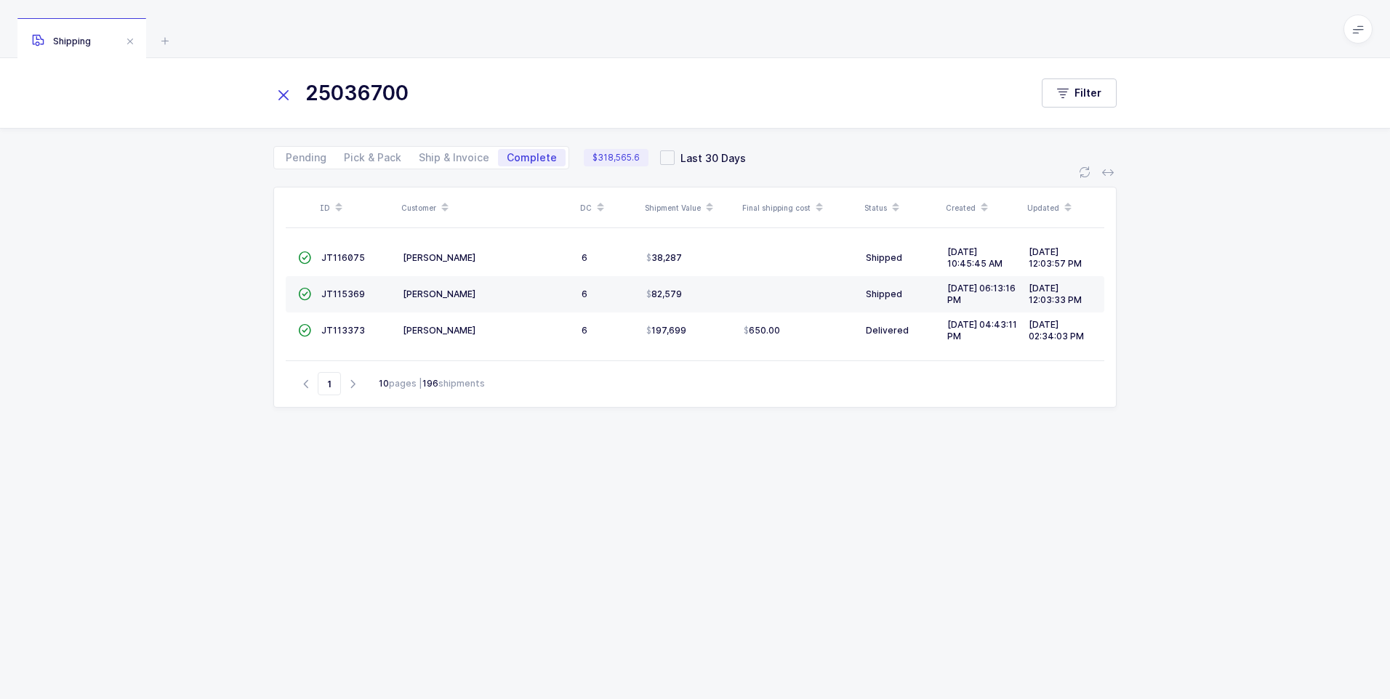
click at [288, 91] on icon at bounding box center [283, 95] width 20 height 20
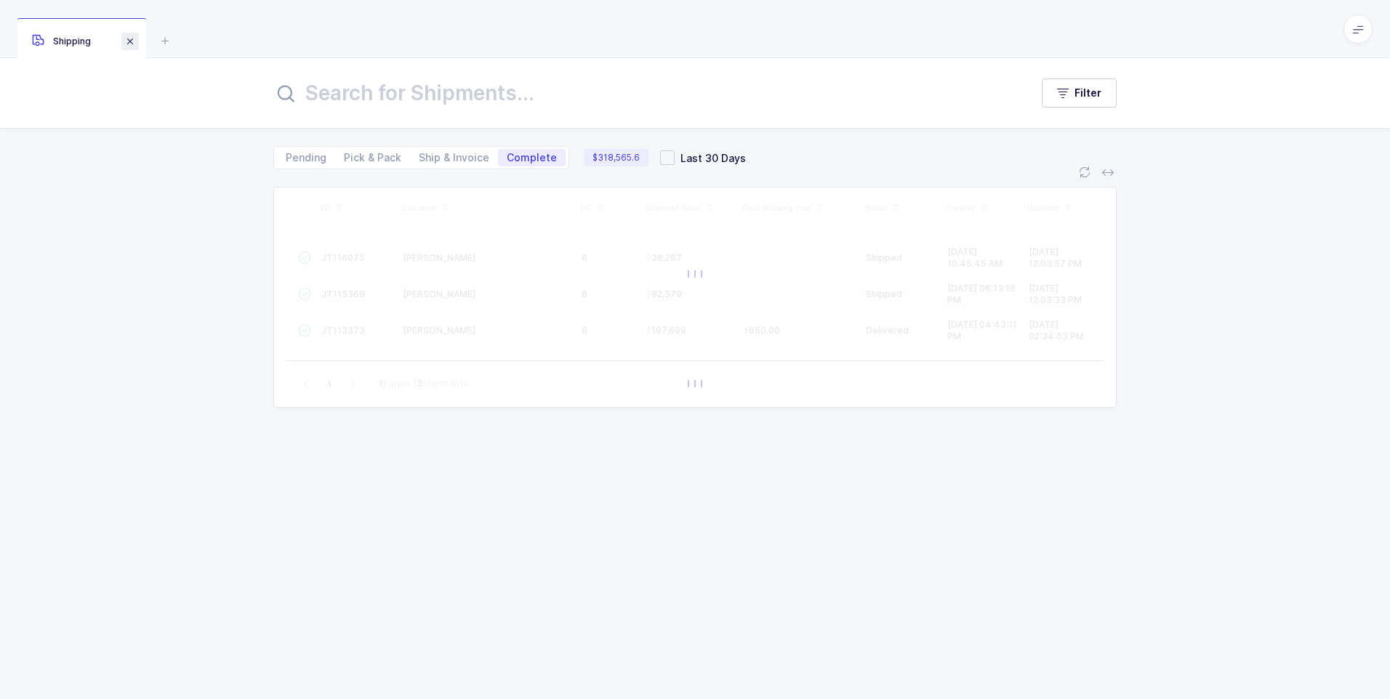
click at [129, 43] on span at bounding box center [129, 41] width 17 height 17
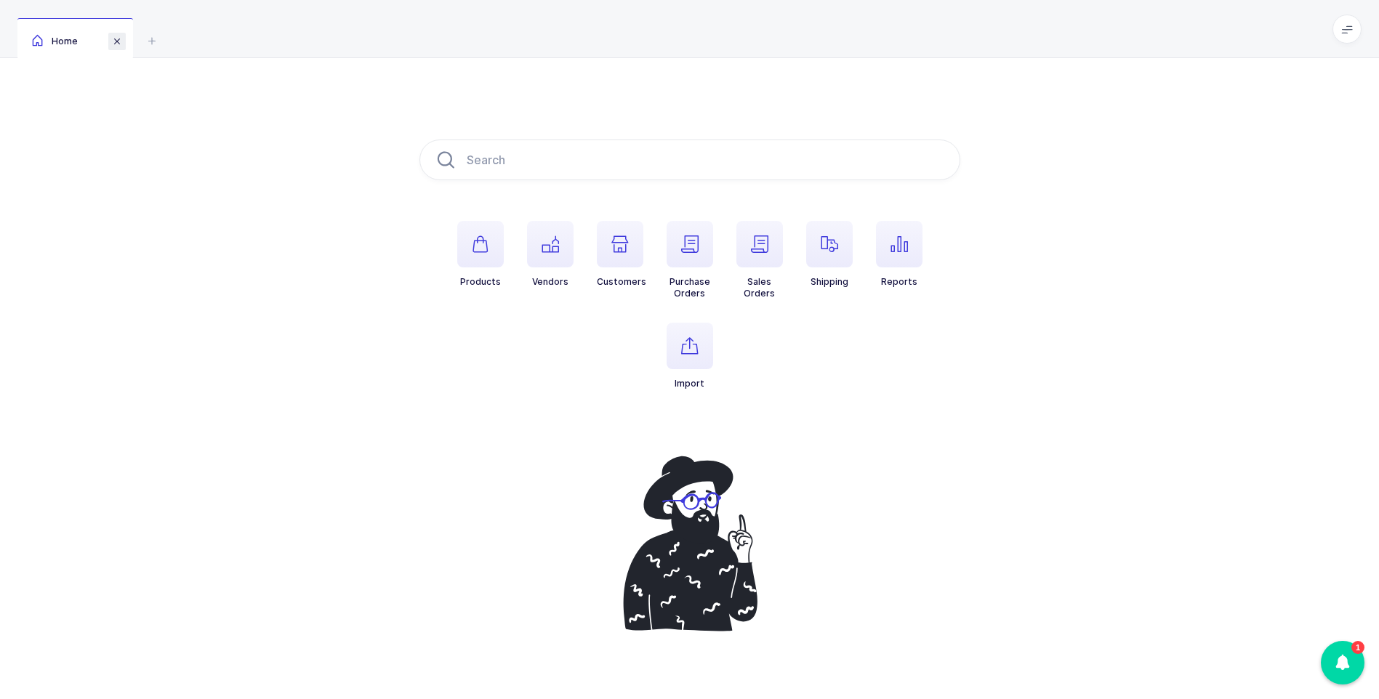
click at [124, 38] on span at bounding box center [116, 41] width 17 height 17
click at [121, 39] on span at bounding box center [116, 41] width 17 height 17
